Goal: Task Accomplishment & Management: Manage account settings

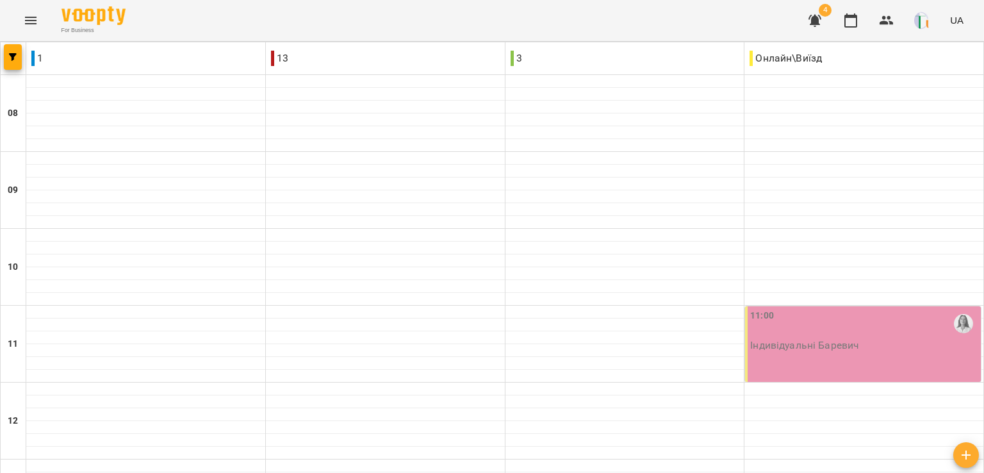
scroll to position [581, 0]
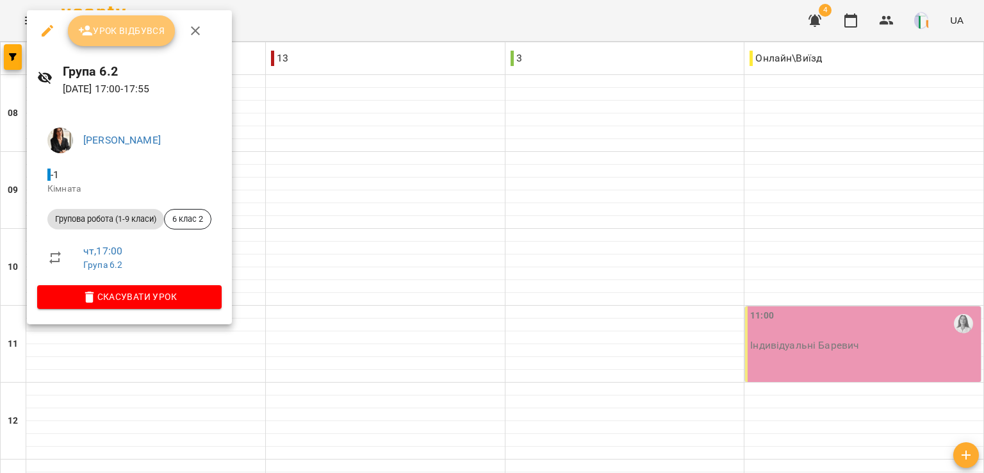
click at [110, 24] on span "Урок відбувся" at bounding box center [121, 30] width 87 height 15
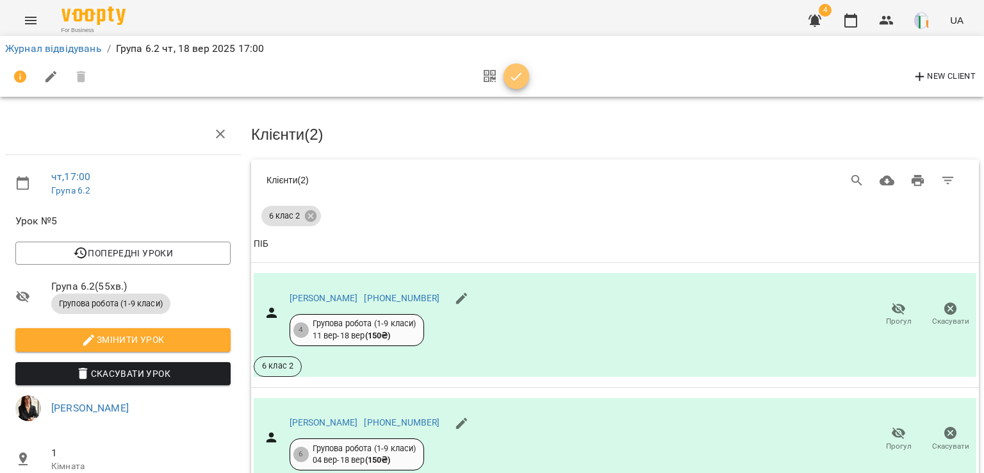
click at [516, 75] on icon "button" at bounding box center [516, 76] width 15 height 15
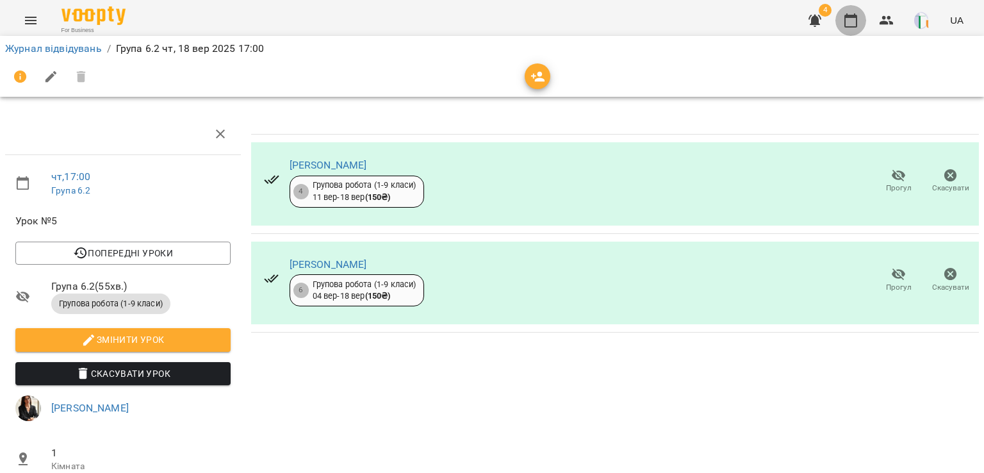
click at [865, 24] on button "button" at bounding box center [850, 20] width 31 height 31
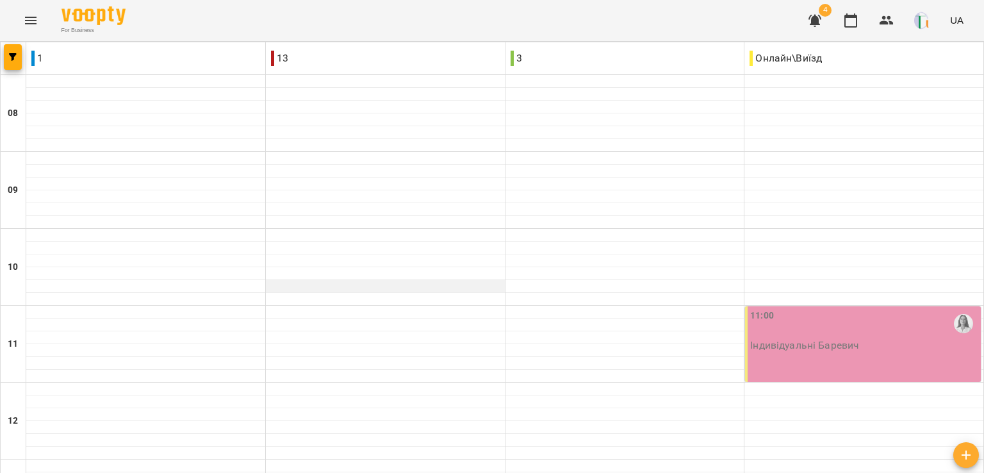
scroll to position [589, 0]
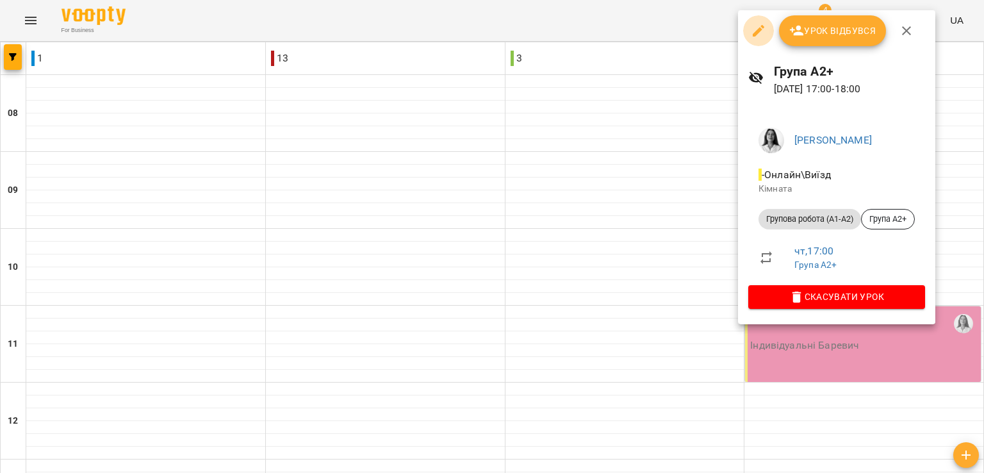
click at [761, 34] on icon "button" at bounding box center [758, 30] width 15 height 15
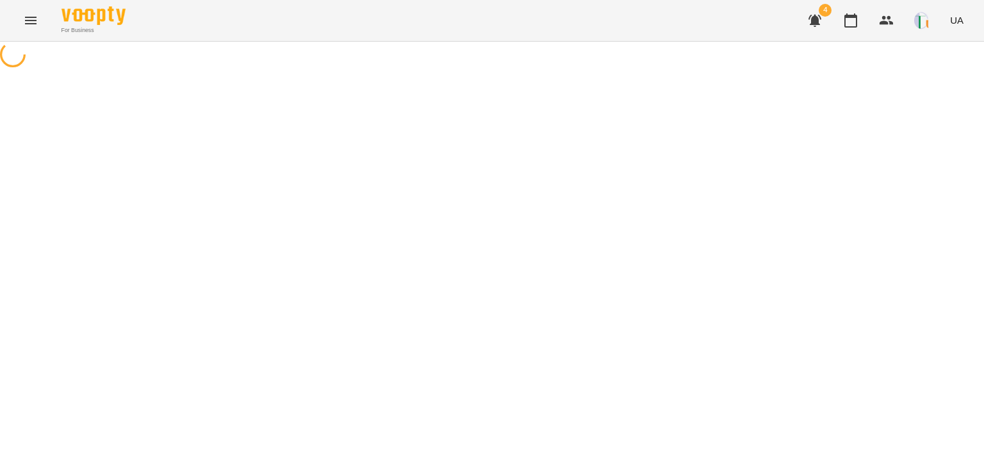
select select "**********"
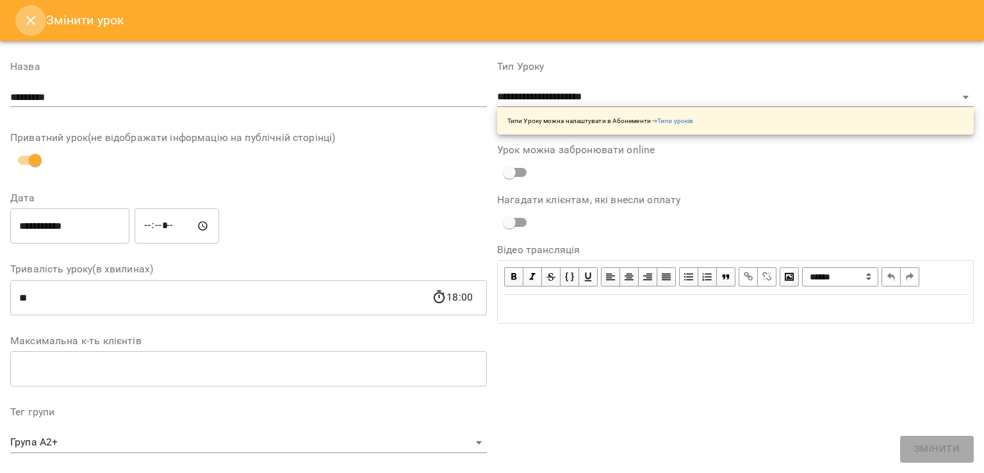
click at [21, 19] on button "Close" at bounding box center [30, 20] width 31 height 31
